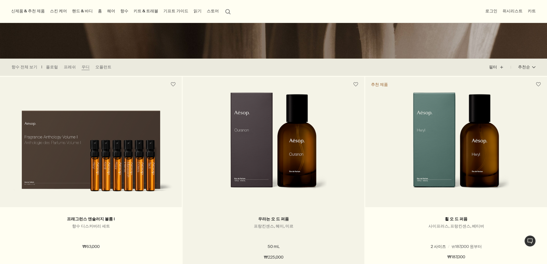
scroll to position [115, 0]
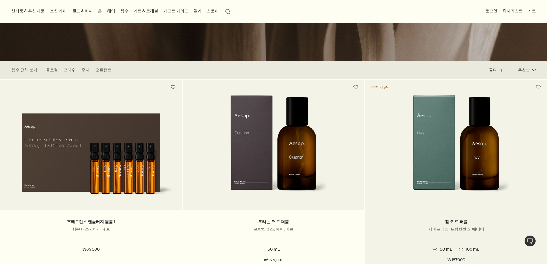
click at [441, 141] on img at bounding box center [456, 148] width 109 height 106
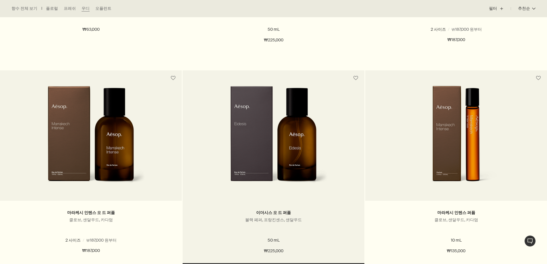
scroll to position [344, 0]
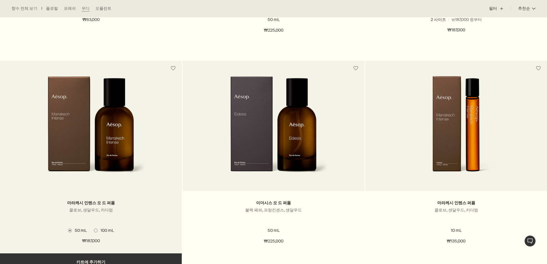
click at [115, 134] on img at bounding box center [90, 129] width 109 height 106
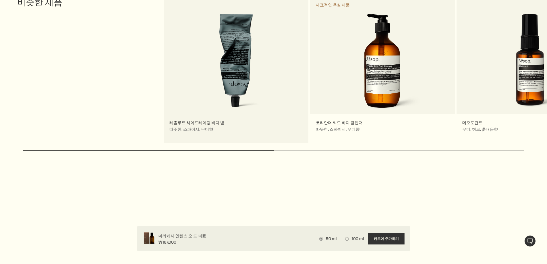
scroll to position [718, 0]
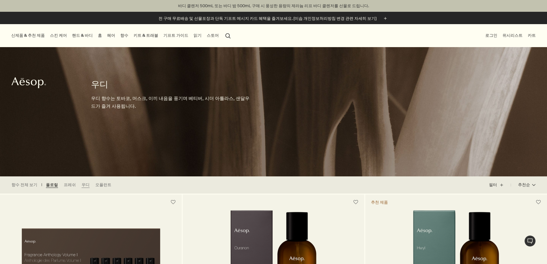
click at [49, 187] on link "플로럴" at bounding box center [52, 185] width 12 height 6
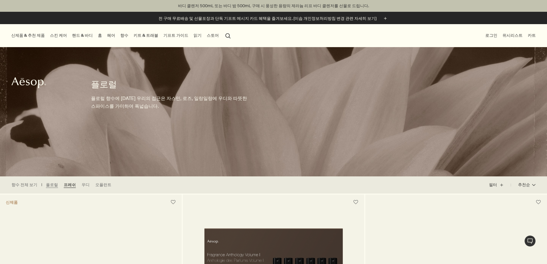
click at [64, 184] on link "프레쉬" at bounding box center [70, 185] width 12 height 6
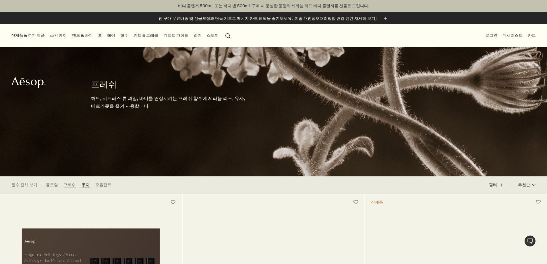
click at [82, 185] on link "우디" at bounding box center [86, 185] width 8 height 6
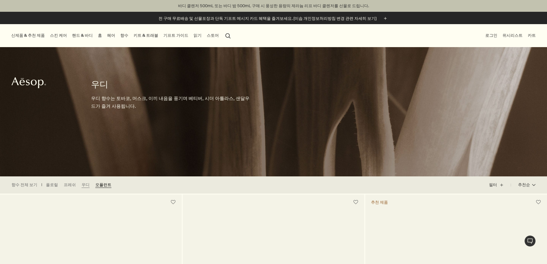
click at [100, 186] on link "오퓰런트" at bounding box center [103, 185] width 16 height 6
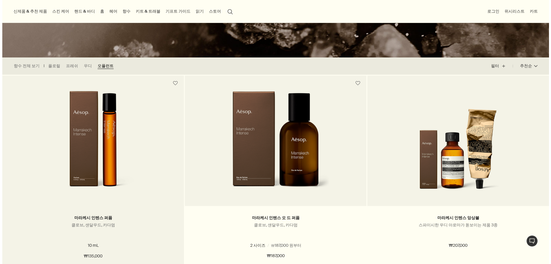
scroll to position [115, 0]
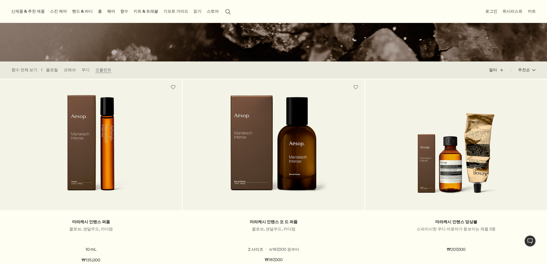
click at [59, 9] on link "스킨 케어" at bounding box center [58, 11] width 19 height 8
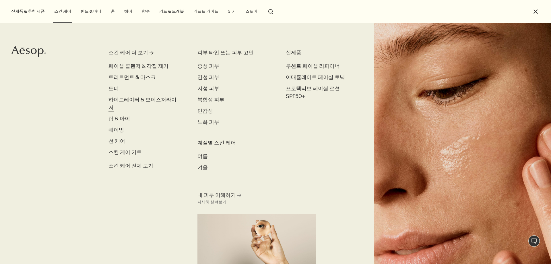
click at [138, 99] on span "하이드레이터 & 모이스처라이저" at bounding box center [142, 103] width 68 height 15
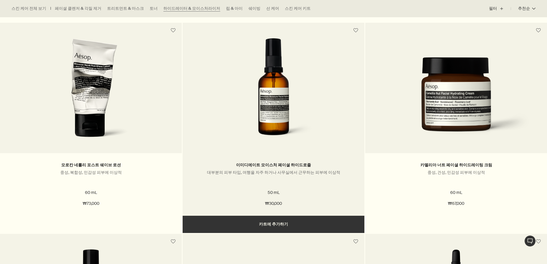
scroll to position [1005, 0]
